Goal: Contribute content: Add original content to the website for others to see

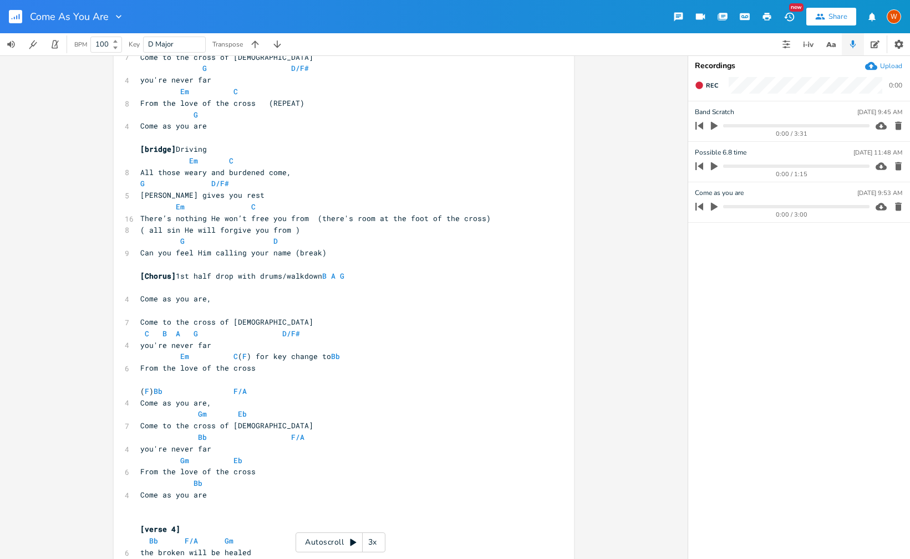
scroll to position [420, 0]
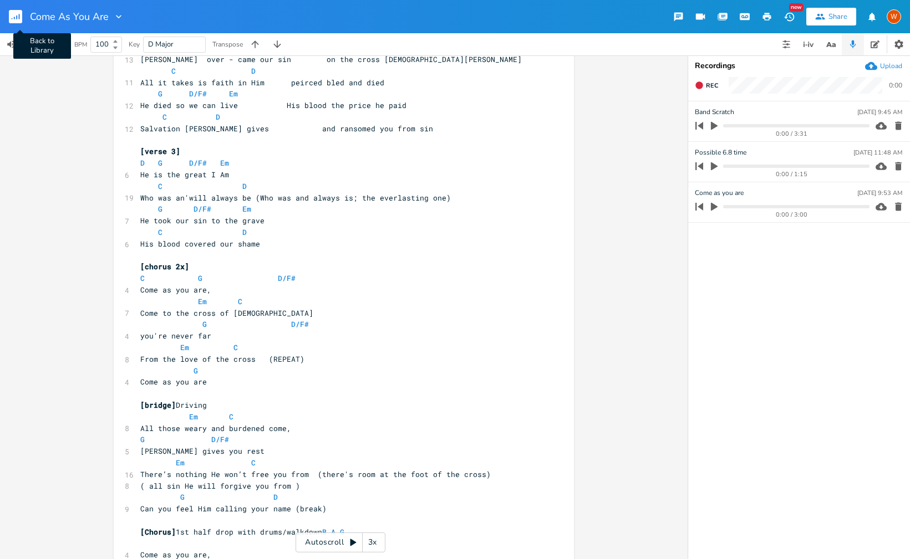
click at [22, 21] on rect "button" at bounding box center [15, 16] width 13 height 13
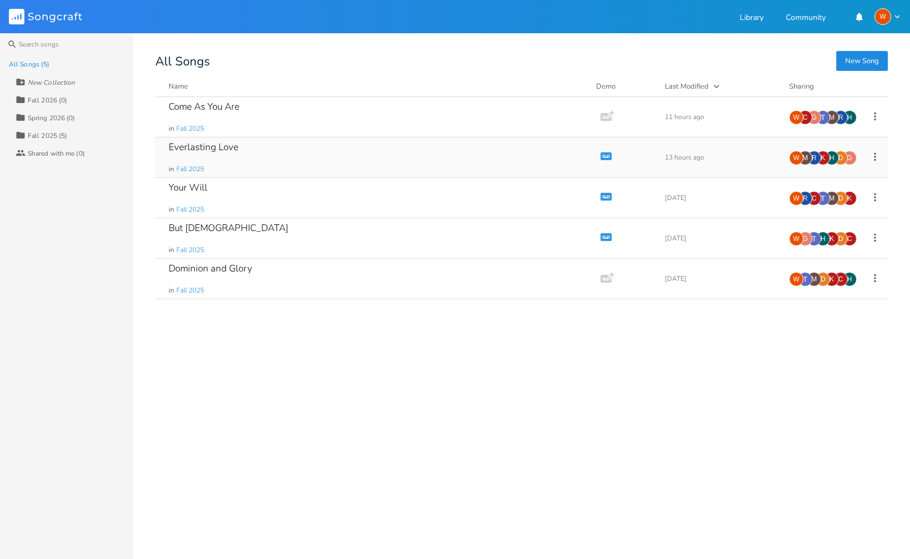
click at [237, 150] on div "Everlasting Love in Fall 2025" at bounding box center [376, 158] width 414 height 40
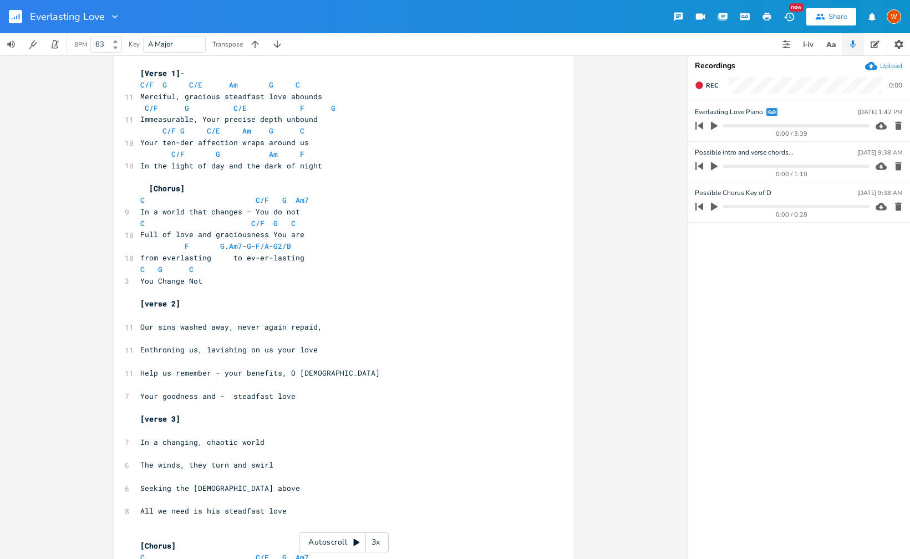
scroll to position [49, 0]
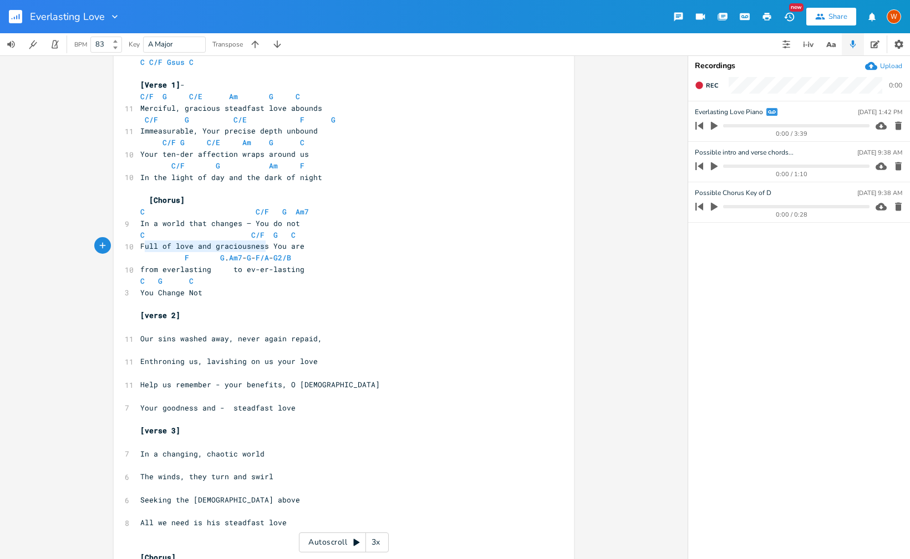
type textarea "Full of love and graciousness"
drag, startPoint x: 264, startPoint y: 247, endPoint x: 136, endPoint y: 245, distance: 128.1
click at [138, 245] on pre "Full of love and graciousness You are" at bounding box center [338, 247] width 400 height 12
click at [236, 245] on span "Full of love and graciousness You are" at bounding box center [222, 245] width 164 height 10
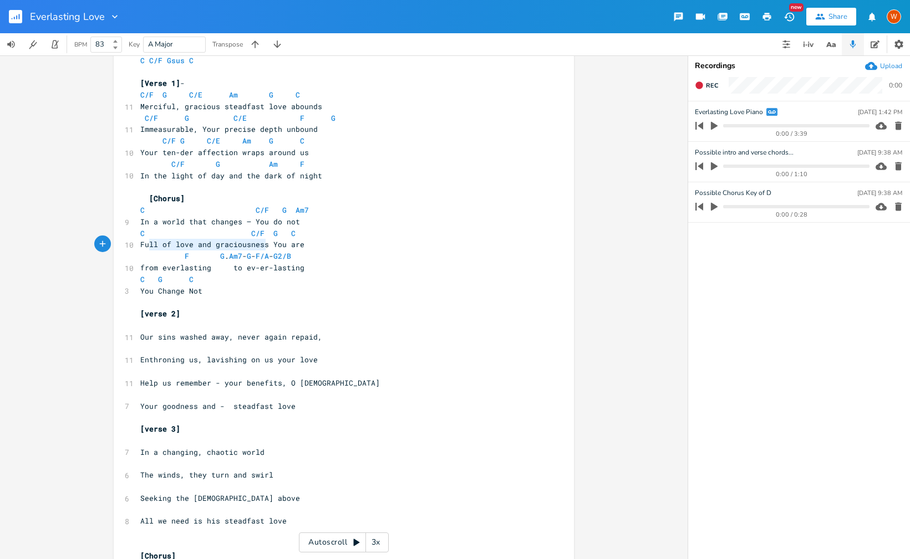
type textarea "Full of love and graciousness"
drag, startPoint x: 264, startPoint y: 246, endPoint x: 135, endPoint y: 240, distance: 129.3
click at [138, 240] on pre "Full of love and graciousness You are" at bounding box center [338, 245] width 400 height 12
click at [837, 45] on button "button" at bounding box center [831, 44] width 22 height 22
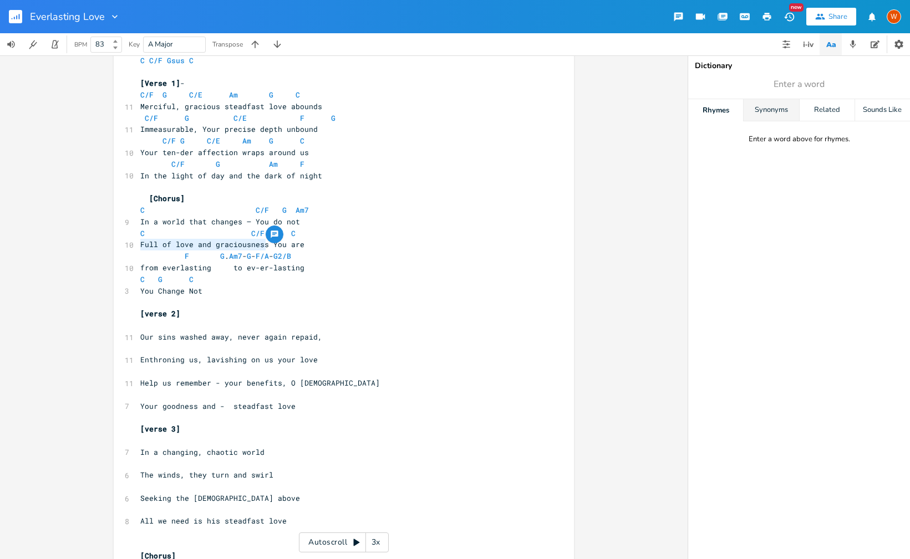
click at [790, 115] on div "Synonyms" at bounding box center [771, 110] width 55 height 22
click at [772, 85] on span "Enter a word" at bounding box center [799, 84] width 222 height 20
type input "unchanging"
click at [814, 108] on div "Related" at bounding box center [827, 110] width 55 height 22
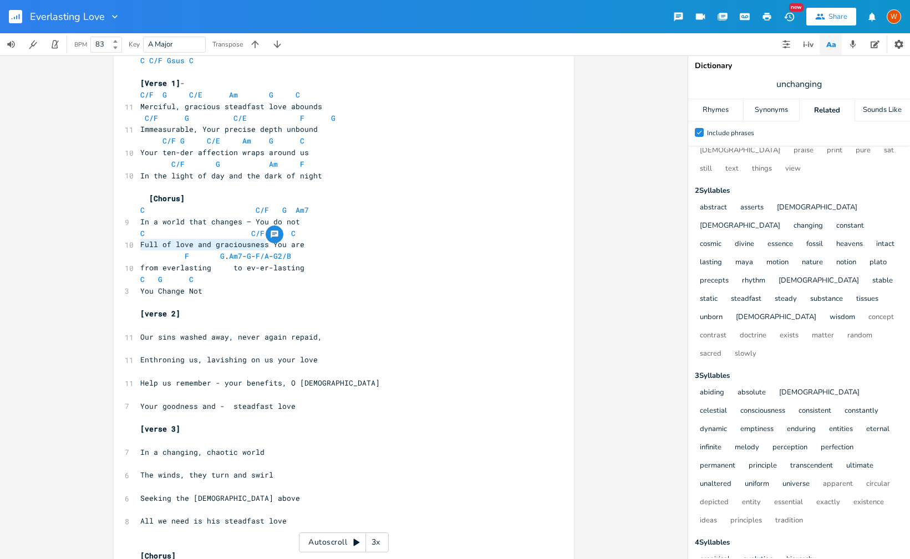
scroll to position [34, 0]
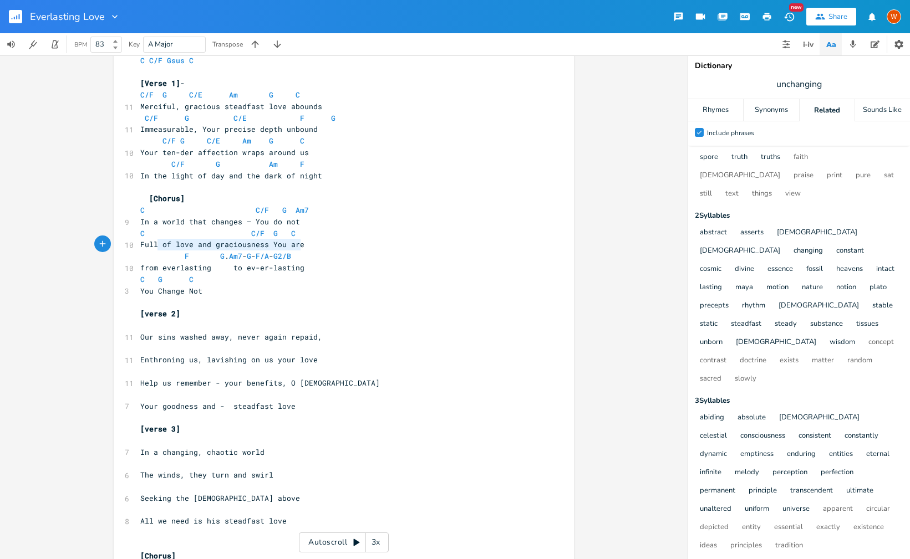
type textarea "Full of love and graciousness You are"
drag, startPoint x: 297, startPoint y: 246, endPoint x: 119, endPoint y: 246, distance: 178.5
click at [283, 248] on span "Full of love and graciousness You are" at bounding box center [222, 245] width 164 height 10
type textarea "Full of love and graciousness You are"
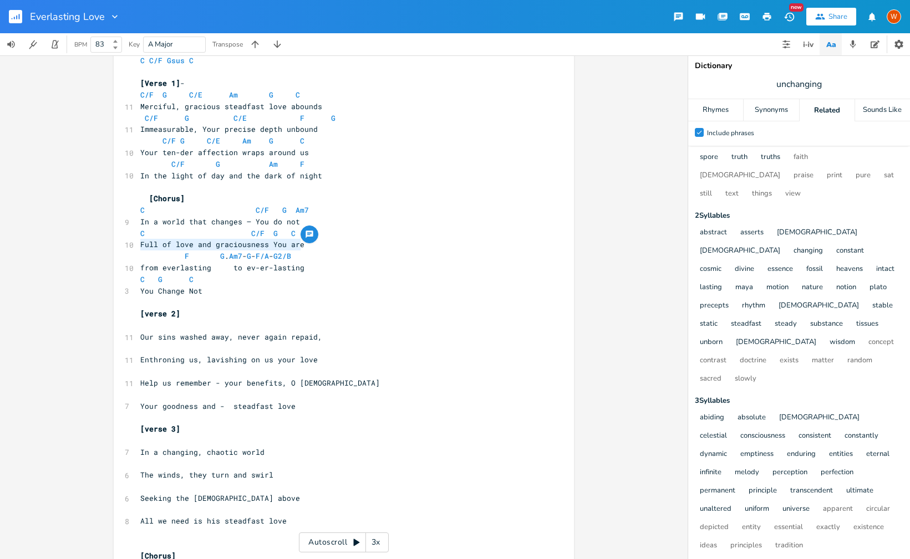
drag, startPoint x: 304, startPoint y: 247, endPoint x: 196, endPoint y: 244, distance: 107.6
click at [138, 245] on pre "Full of love and graciousness You are" at bounding box center [338, 245] width 400 height 12
click at [233, 245] on span "Full of love and graciousness You are" at bounding box center [222, 245] width 164 height 10
type textarea "F"
drag, startPoint x: 291, startPoint y: 246, endPoint x: 127, endPoint y: 249, distance: 163.6
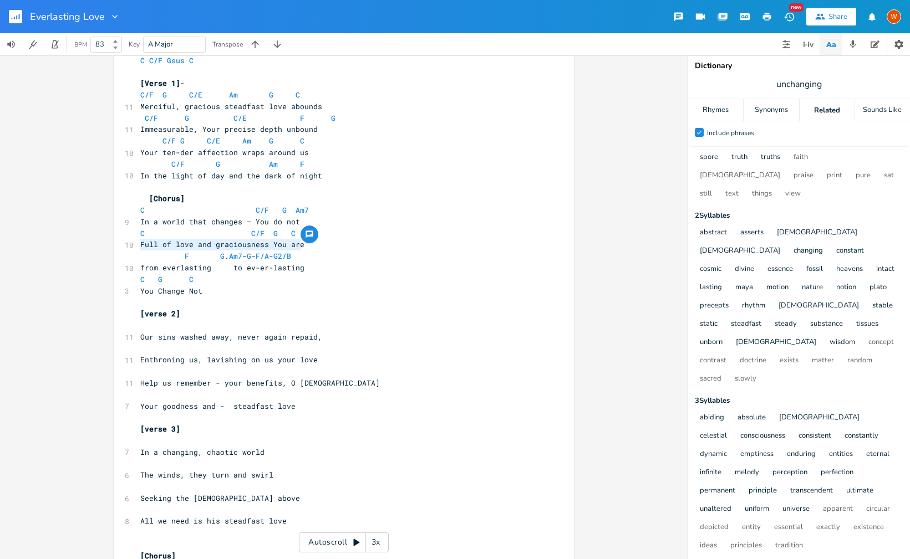
click at [138, 249] on div "10 Full of love and graciousness You are" at bounding box center [338, 245] width 400 height 12
type textarea "You have brought"
click at [138, 247] on pre "You have brought" at bounding box center [338, 245] width 400 height 12
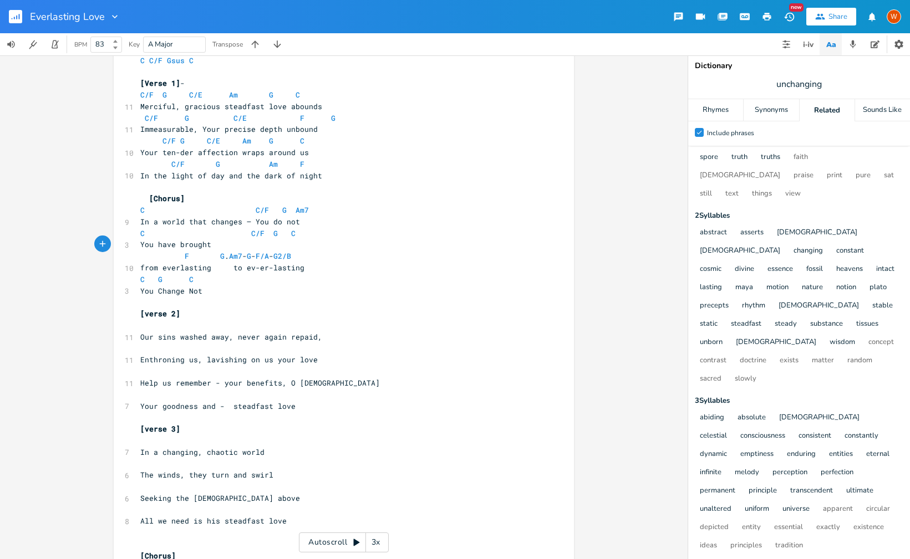
click at [156, 246] on span "You have brought" at bounding box center [175, 245] width 71 height 10
click at [149, 247] on span "You have brought" at bounding box center [175, 245] width 71 height 10
click at [146, 247] on span "You have brought" at bounding box center [175, 245] width 71 height 10
click at [140, 249] on span "You have brought" at bounding box center [175, 245] width 71 height 10
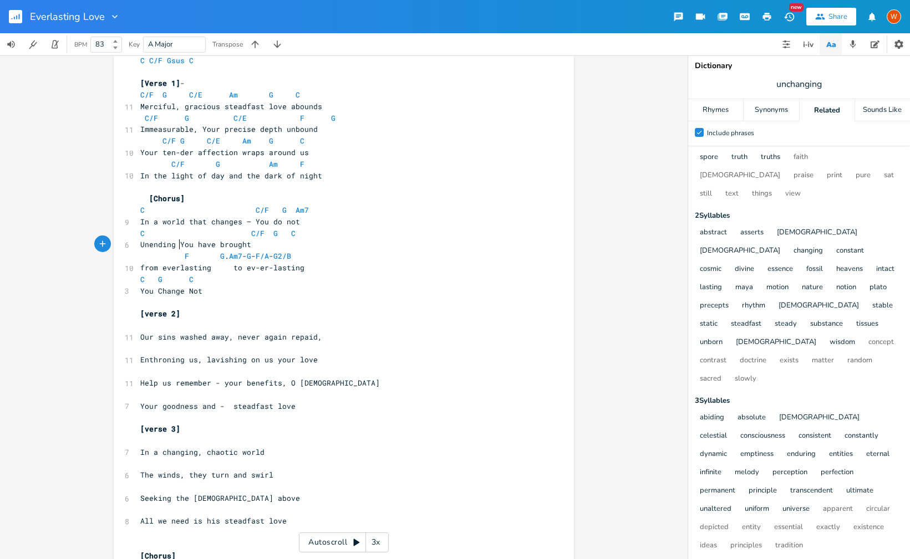
type textarea "Unending m"
type textarea "mercy."
click at [200, 248] on span "Unending mercy. You have brought" at bounding box center [231, 245] width 182 height 10
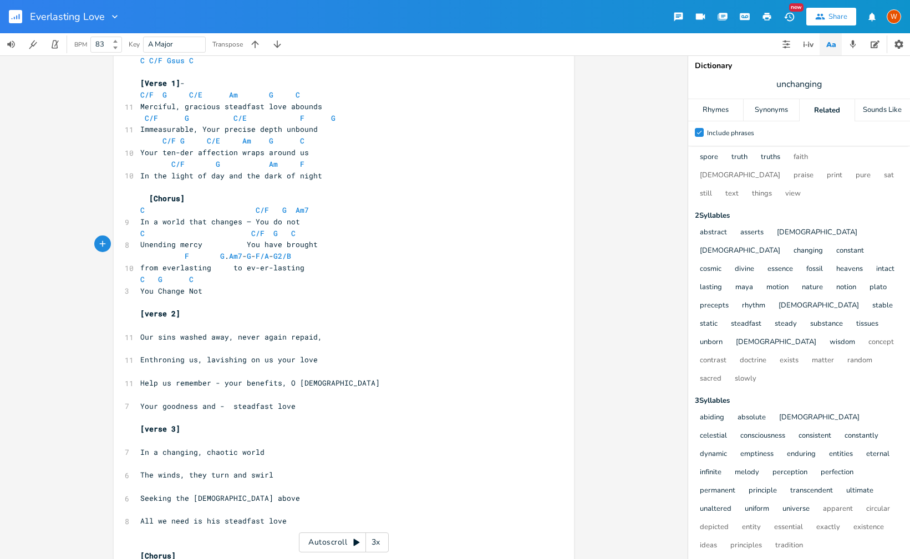
scroll to position [0, 2]
click at [803, 81] on input "unchanging" at bounding box center [799, 84] width 47 height 12
type input "steadfast"
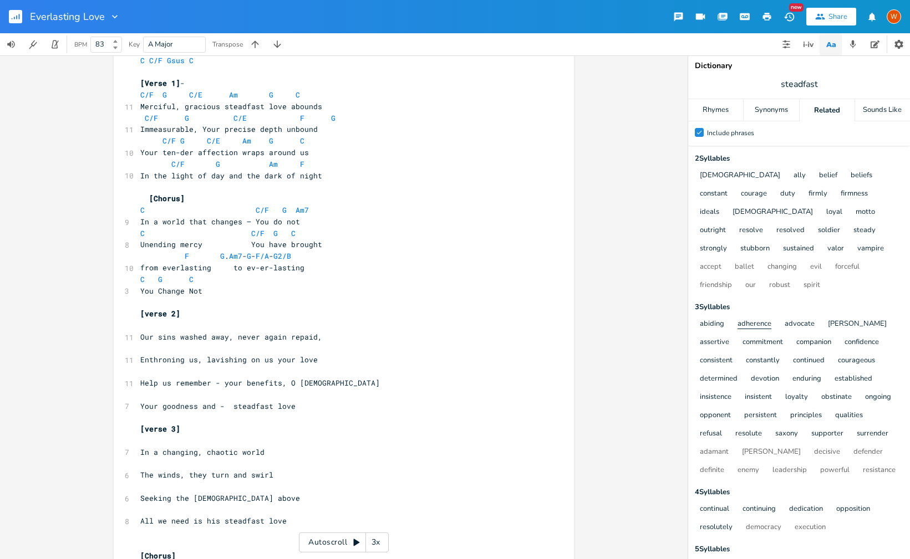
scroll to position [48, 0]
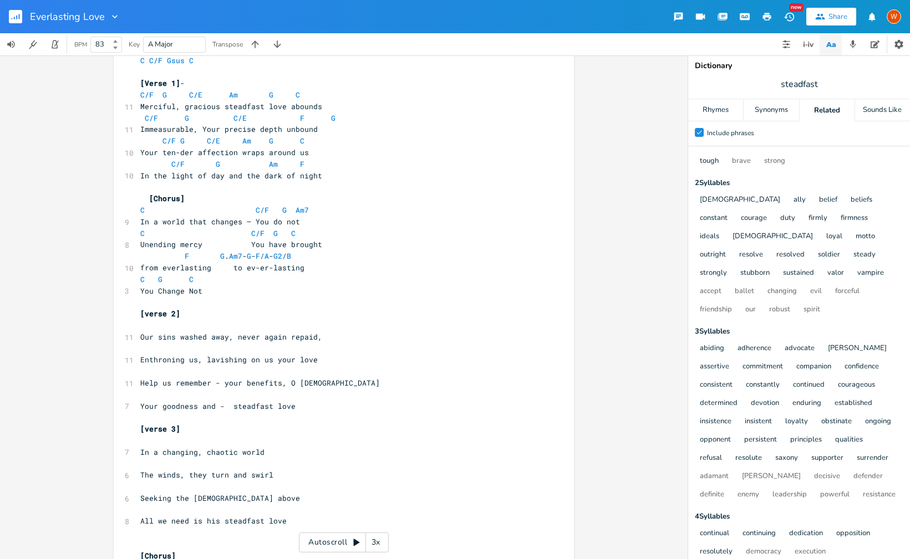
click at [203, 247] on span "Unending mercy You have brought" at bounding box center [231, 245] width 182 height 10
type textarea "(All"
type textarea "Sufficient merit"
type textarea ")"
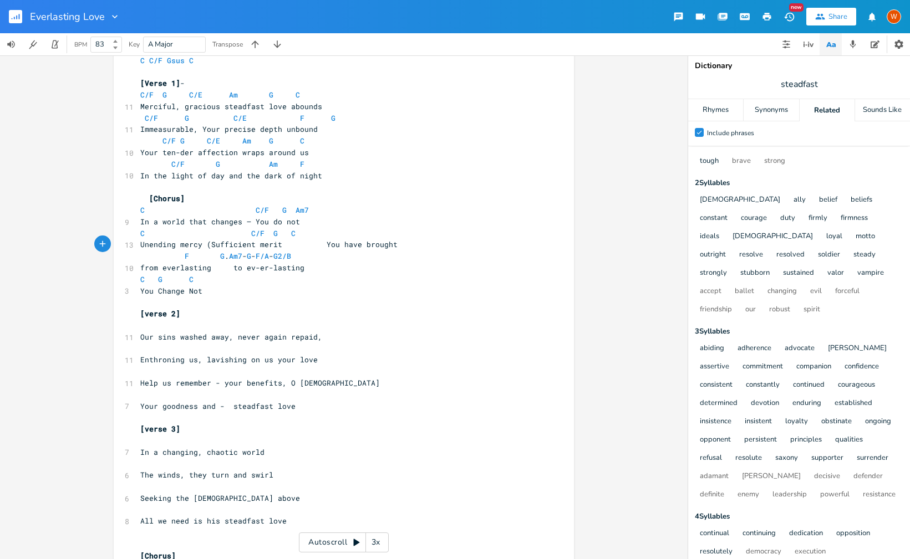
scroll to position [0, 3]
click at [393, 243] on pre "Unending mercy (Sufficient merit) You have brought" at bounding box center [338, 245] width 400 height 12
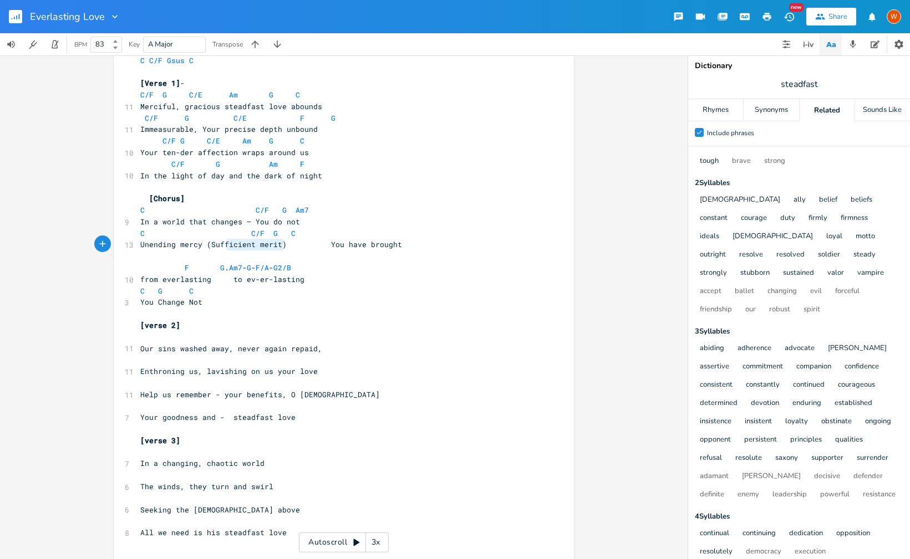
type textarea "(Sufficient merit)"
drag, startPoint x: 253, startPoint y: 246, endPoint x: 197, endPoint y: 247, distance: 56.6
click at [197, 247] on span "Unending mercy (Sufficient merit) You have brought" at bounding box center [271, 245] width 262 height 10
click at [154, 256] on pre "​" at bounding box center [338, 257] width 400 height 12
click at [143, 261] on span "(Sufficient merit)" at bounding box center [180, 256] width 80 height 10
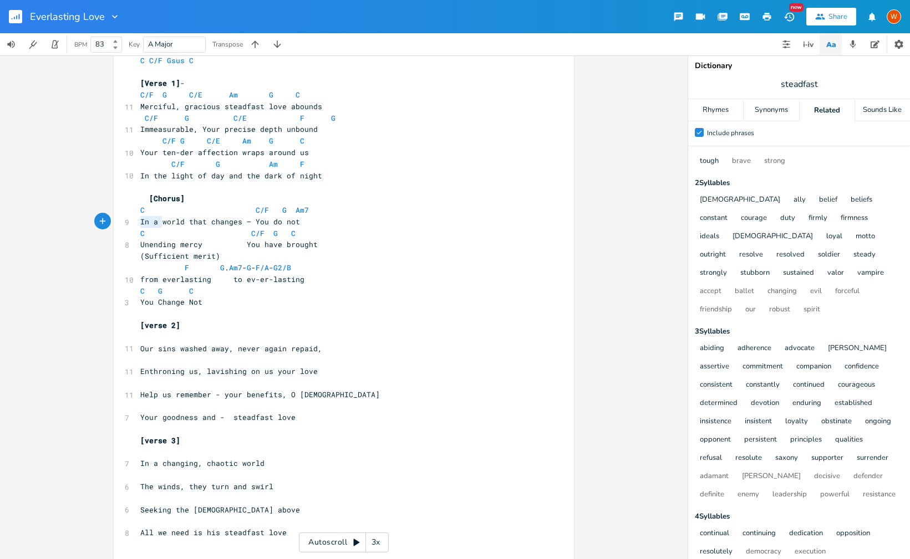
drag, startPoint x: 158, startPoint y: 222, endPoint x: 136, endPoint y: 221, distance: 22.2
click at [138, 221] on pre "In a world that changes – You do not" at bounding box center [338, 222] width 400 height 12
type textarea "The"
drag, startPoint x: 197, startPoint y: 223, endPoint x: 181, endPoint y: 222, distance: 16.1
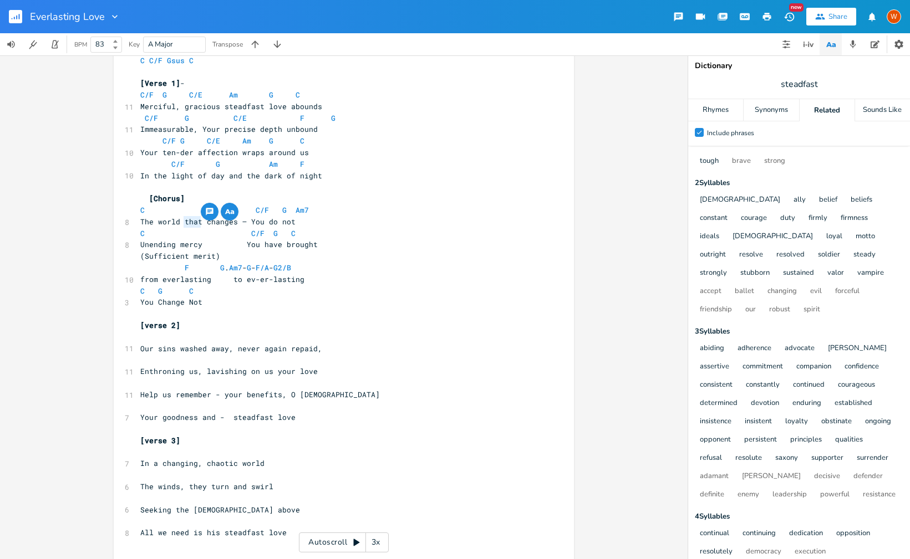
click at [181, 222] on span "The world that changes – You do not" at bounding box center [217, 222] width 155 height 10
type textarea "it"
click at [248, 208] on span "C C/F G Am7" at bounding box center [228, 210] width 177 height 10
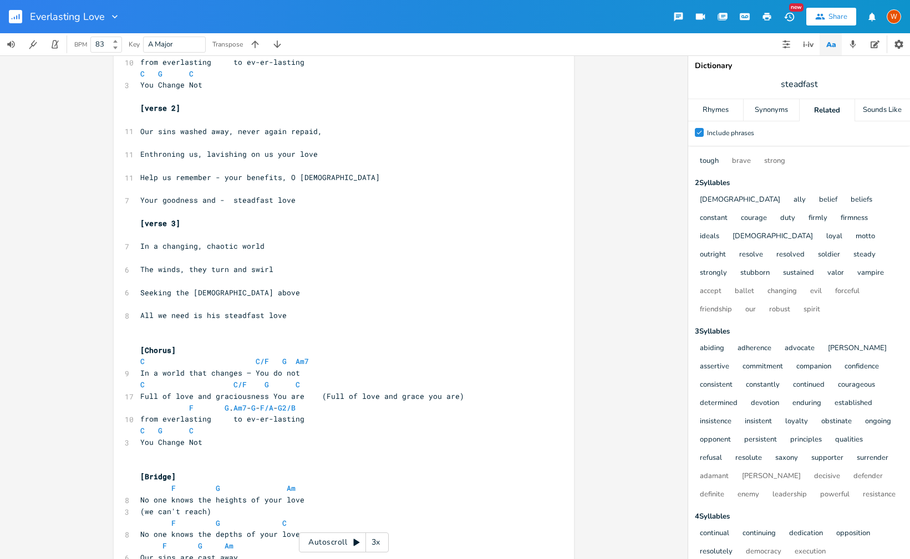
scroll to position [276, 0]
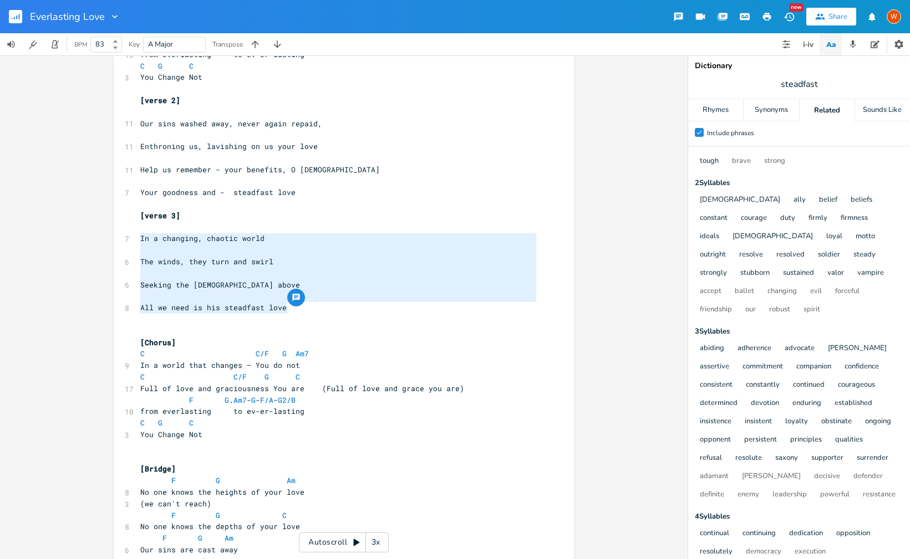
drag, startPoint x: 242, startPoint y: 304, endPoint x: 105, endPoint y: 235, distance: 153.3
click at [105, 235] on div "In a changing, chaotic world The winds, they turn and swirl Seeking the [DEMOGR…" at bounding box center [344, 307] width 688 height 504
type textarea "​In a changing, chaotic world The winds, they turn and swirl Seeking the [DEMOG…"
click at [292, 298] on icon "button" at bounding box center [296, 297] width 9 height 9
click at [227, 291] on pre "​" at bounding box center [338, 297] width 400 height 12
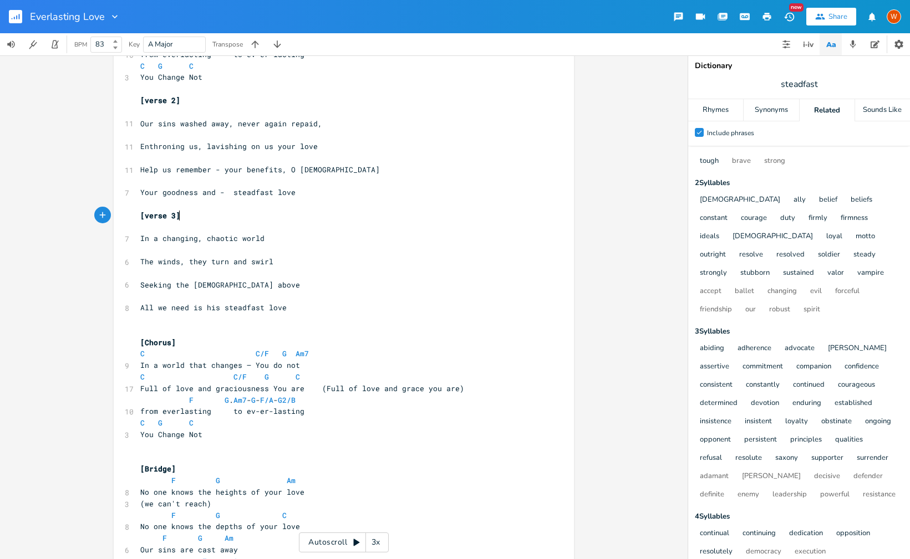
click at [282, 219] on pre "[verse 3]" at bounding box center [338, 216] width 400 height 12
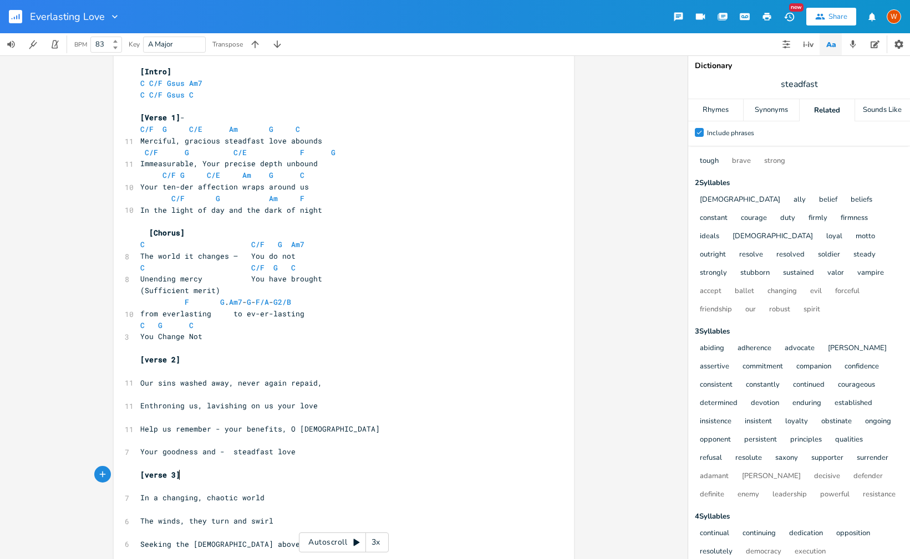
scroll to position [6, 0]
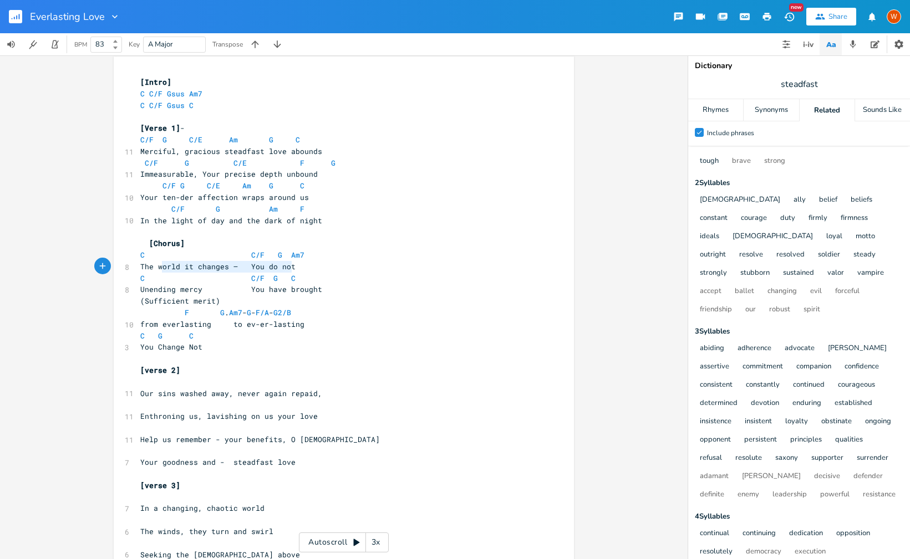
type textarea "The world it changes – You do not"
drag, startPoint x: 287, startPoint y: 268, endPoint x: 129, endPoint y: 266, distance: 158.6
click at [297, 258] on icon "button" at bounding box center [300, 256] width 7 height 7
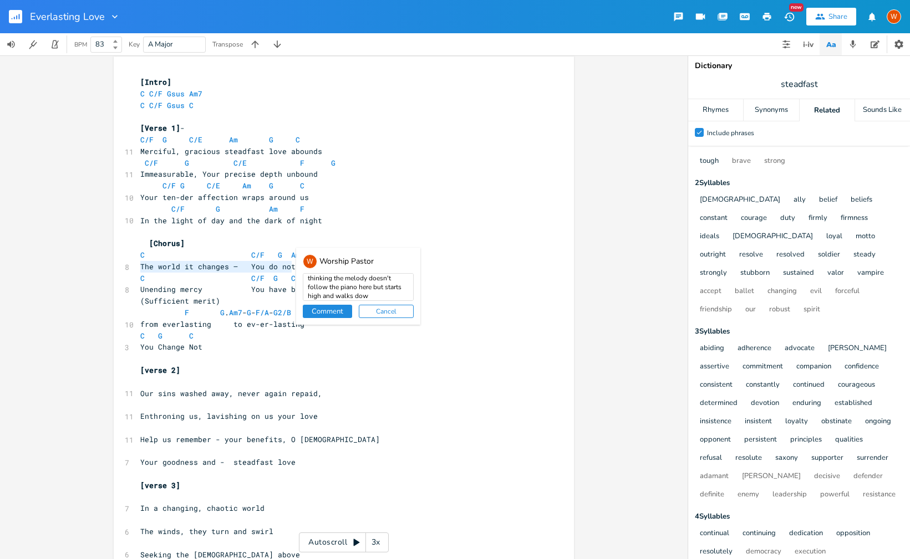
type textarea "thinking the melody doesn't follow the piano here but starts high and walks down"
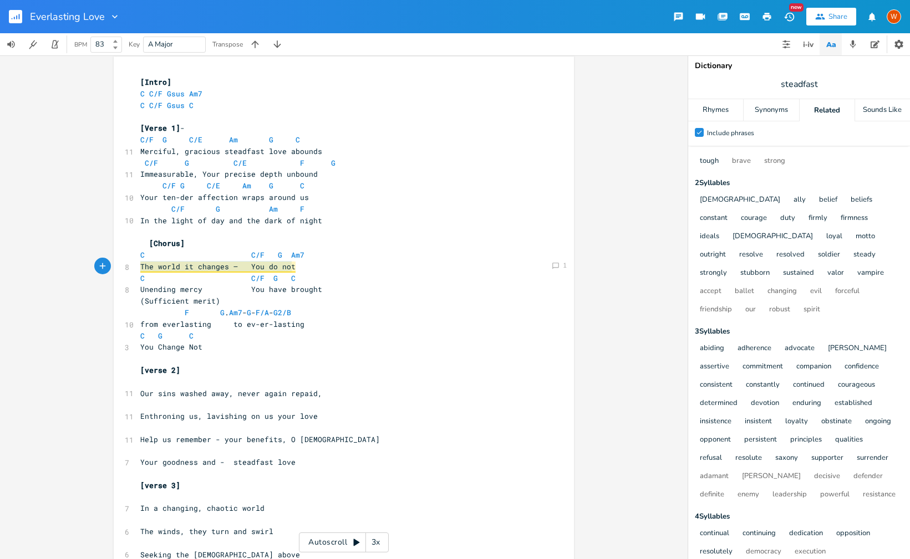
click at [217, 325] on span "from everlasting to ev-er-lasting" at bounding box center [222, 324] width 164 height 10
click at [214, 265] on span "The world it changes – You do not" at bounding box center [217, 267] width 155 height 11
click at [288, 268] on span "The world it changes – You do not" at bounding box center [220, 267] width 160 height 10
click at [554, 267] on icon at bounding box center [555, 266] width 7 height 7
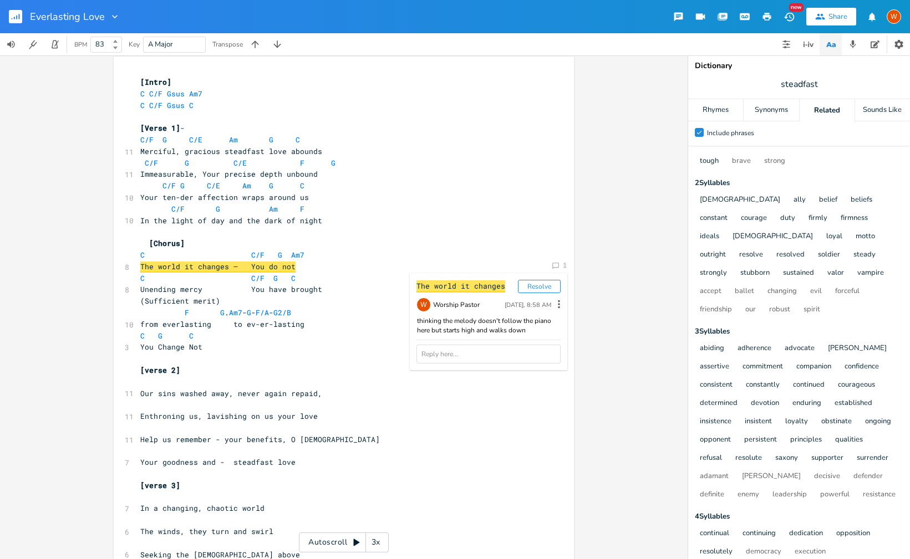
click at [496, 251] on pre "C C/F G Am7" at bounding box center [338, 256] width 400 height 12
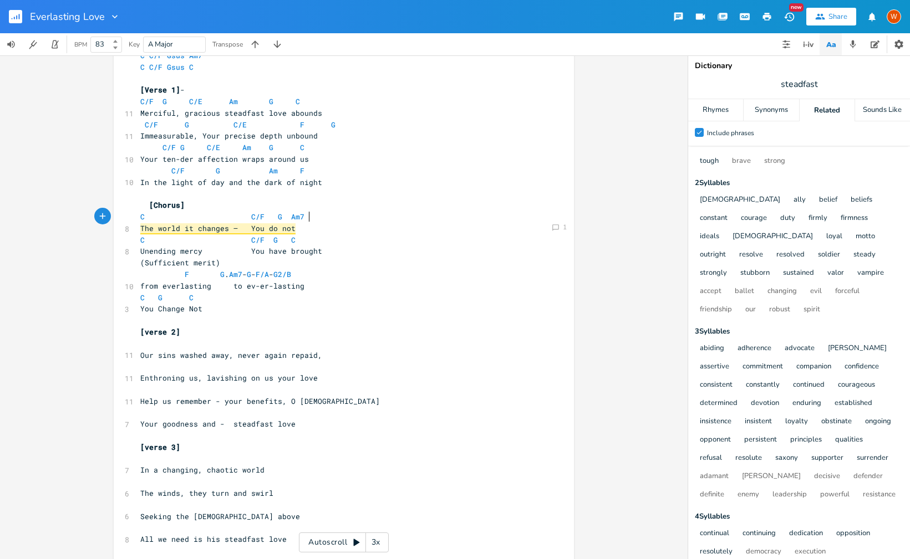
scroll to position [0, 0]
